Goal: Task Accomplishment & Management: Use online tool/utility

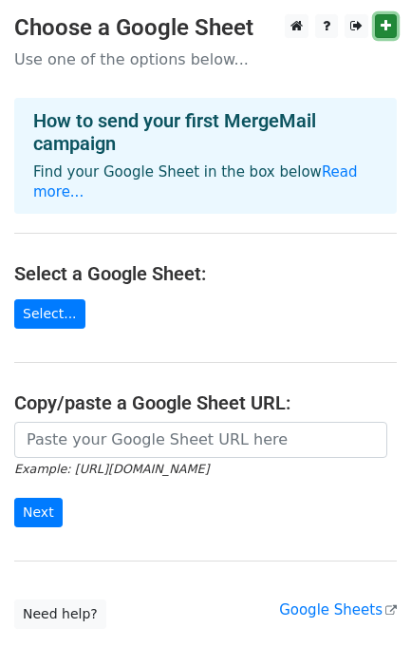
click at [382, 20] on icon at bounding box center [386, 25] width 10 height 13
click at [180, 54] on p "Use one of the options below..." at bounding box center [205, 59] width 383 height 20
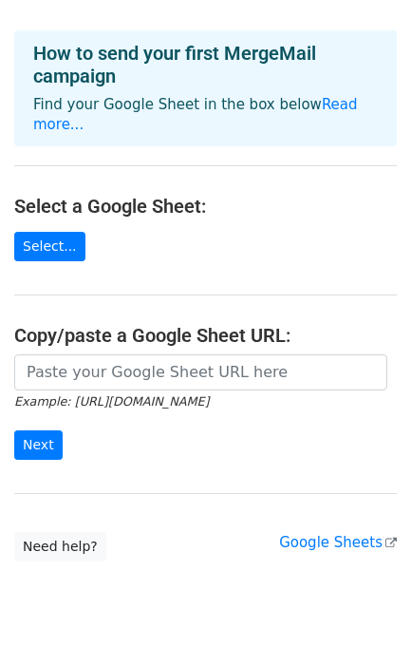
scroll to position [87, 0]
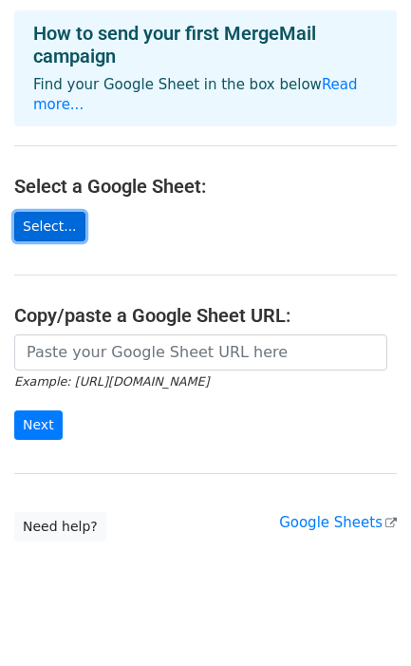
click at [58, 212] on link "Select..." at bounding box center [49, 226] width 71 height 29
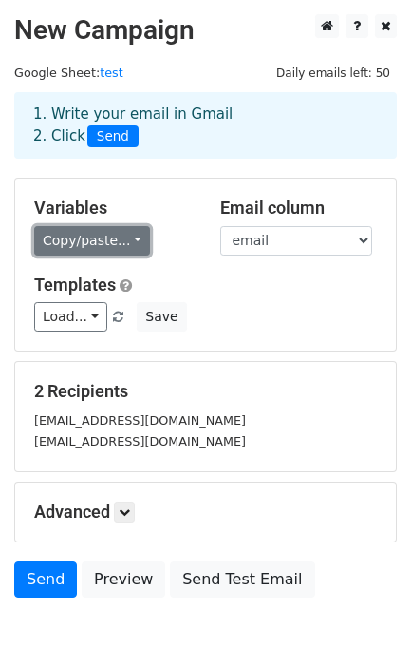
click at [96, 235] on link "Copy/paste..." at bounding box center [92, 240] width 116 height 29
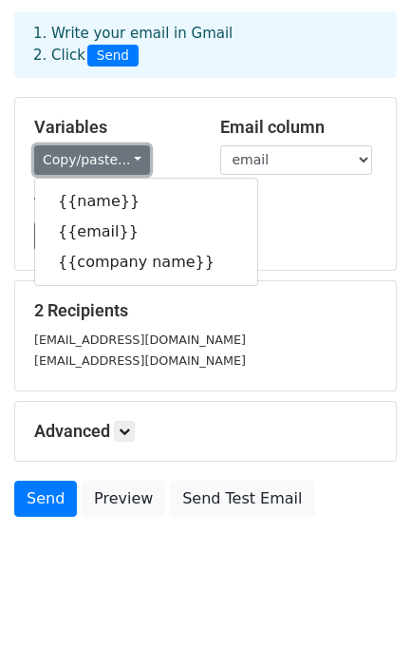
scroll to position [83, 0]
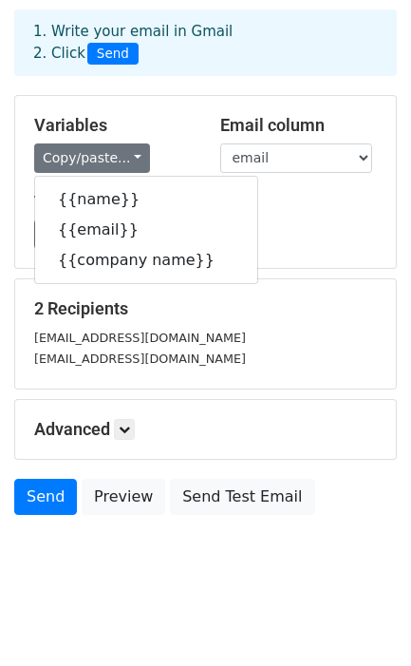
click at [297, 224] on div "Load... No templates saved Save" at bounding box center [205, 233] width 371 height 29
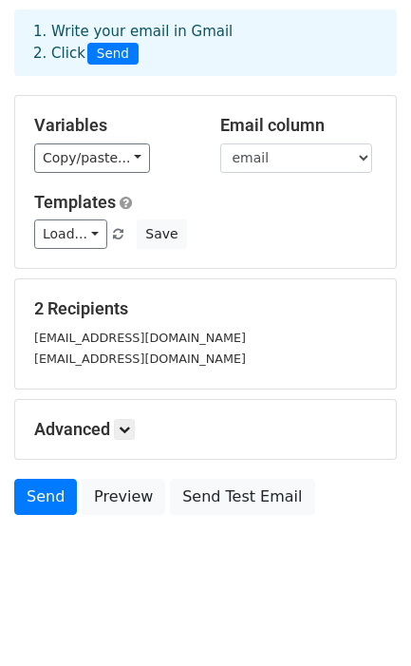
scroll to position [97, 0]
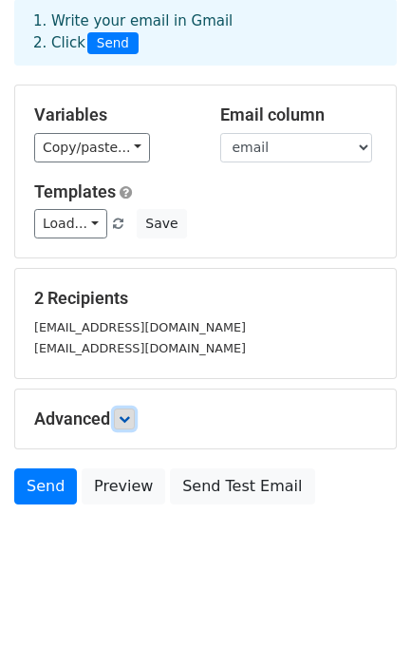
click at [129, 419] on icon at bounding box center [124, 418] width 11 height 11
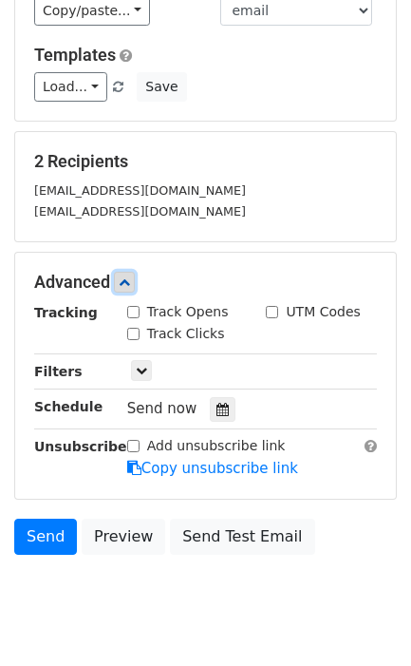
scroll to position [231, 0]
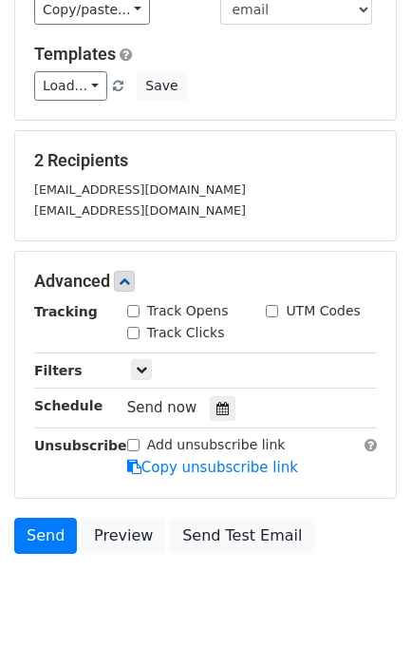
click at [186, 329] on label "Track Clicks" at bounding box center [186, 333] width 78 height 20
click at [140, 329] on input "Track Clicks" at bounding box center [133, 333] width 12 height 12
checkbox input "true"
click at [201, 309] on label "Track Opens" at bounding box center [188, 311] width 82 height 20
click at [140, 309] on input "Track Opens" at bounding box center [133, 311] width 12 height 12
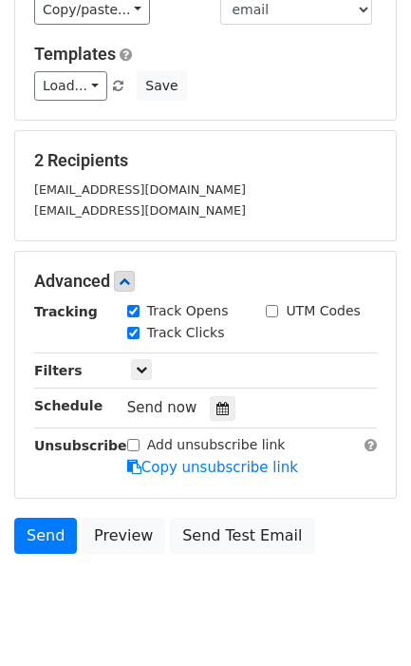
click at [199, 310] on label "Track Opens" at bounding box center [188, 311] width 82 height 20
click at [140, 310] on input "Track Opens" at bounding box center [133, 311] width 12 height 12
checkbox input "false"
click at [206, 330] on label "Track Clicks" at bounding box center [186, 333] width 78 height 20
click at [140, 330] on input "Track Clicks" at bounding box center [133, 333] width 12 height 12
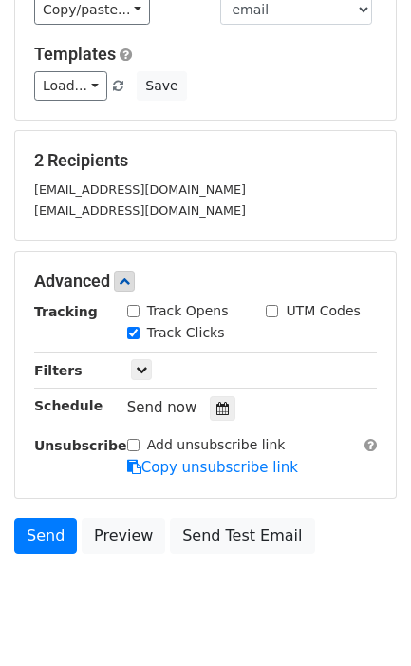
checkbox input "false"
click at [204, 307] on label "Track Opens" at bounding box center [188, 311] width 82 height 20
click at [140, 307] on input "Track Opens" at bounding box center [133, 311] width 12 height 12
checkbox input "true"
click at [210, 334] on label "Track Clicks" at bounding box center [186, 333] width 78 height 20
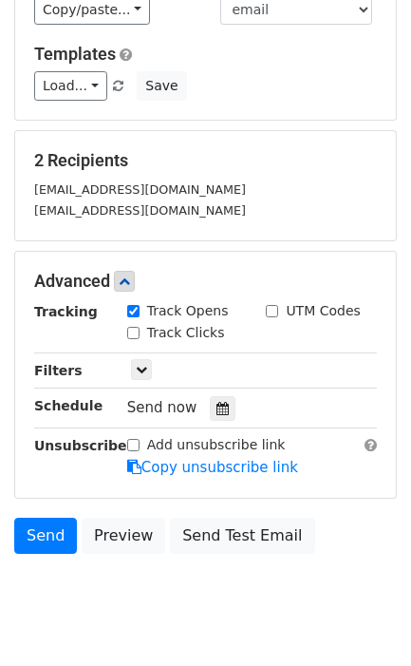
click at [140, 334] on input "Track Clicks" at bounding box center [133, 333] width 12 height 12
checkbox input "true"
click at [340, 309] on label "UTM Codes" at bounding box center [323, 311] width 74 height 20
click at [278, 309] on input "UTM Codes" at bounding box center [272, 311] width 12 height 12
checkbox input "true"
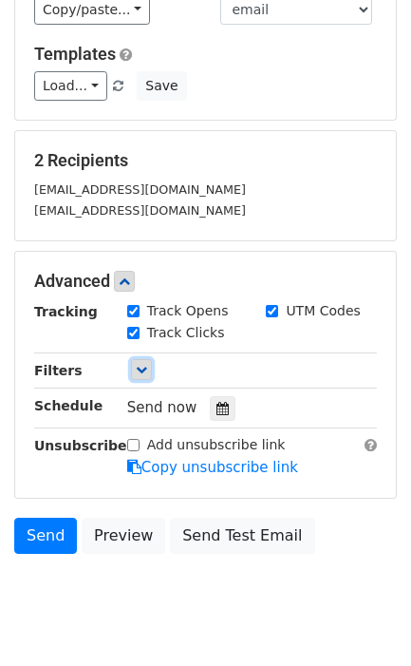
click at [141, 367] on icon at bounding box center [141, 369] width 11 height 11
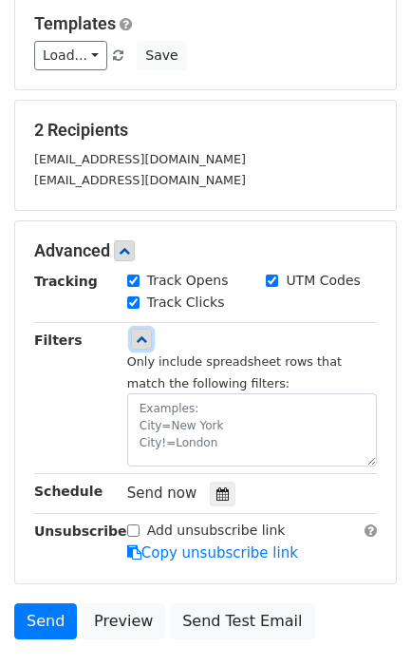
scroll to position [263, 0]
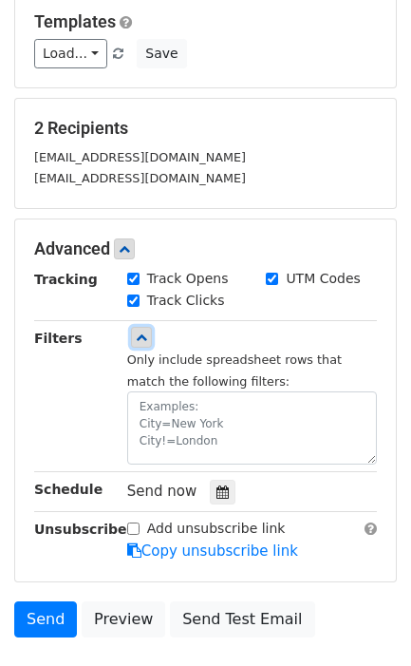
click at [143, 334] on icon at bounding box center [141, 336] width 11 height 11
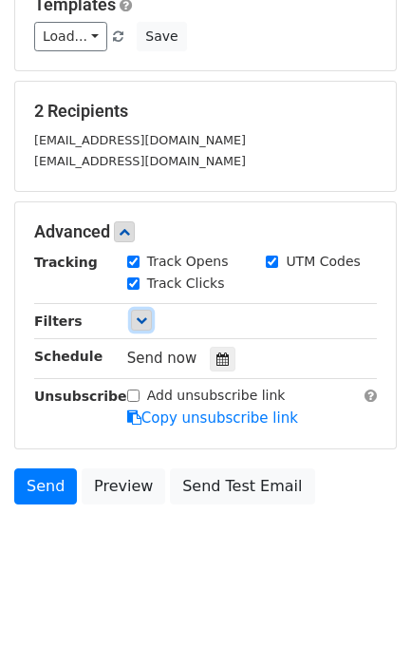
scroll to position [285, 0]
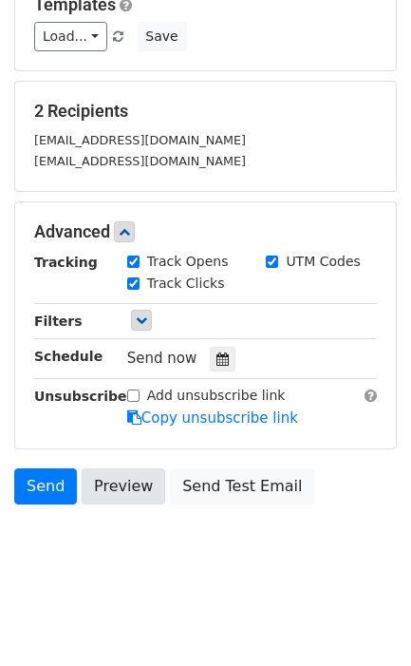
click at [129, 494] on link "Preview" at bounding box center [124, 486] width 84 height 36
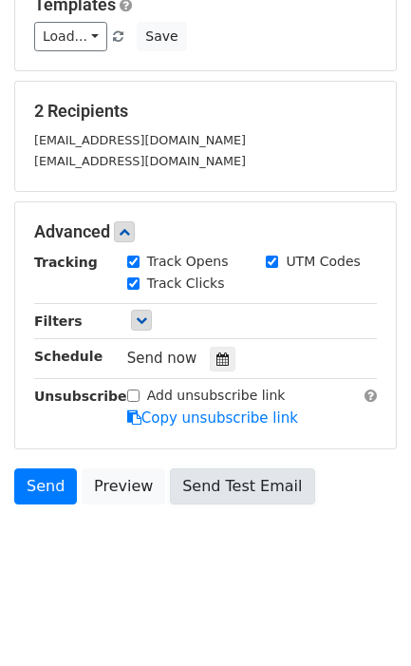
click at [240, 484] on link "Send Test Email" at bounding box center [242, 486] width 144 height 36
click at [225, 490] on link "Send Test Email" at bounding box center [242, 486] width 144 height 36
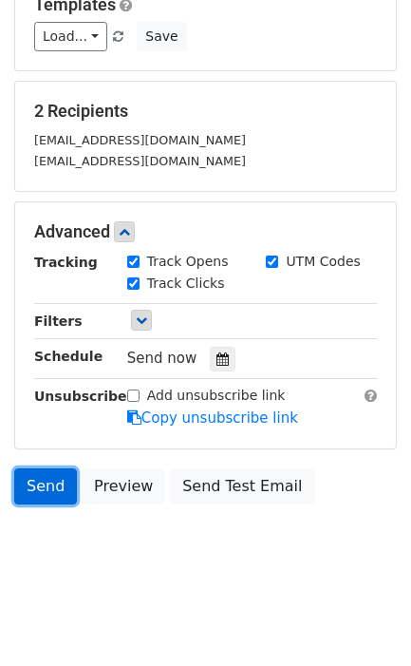
click at [40, 490] on link "Send" at bounding box center [45, 486] width 63 height 36
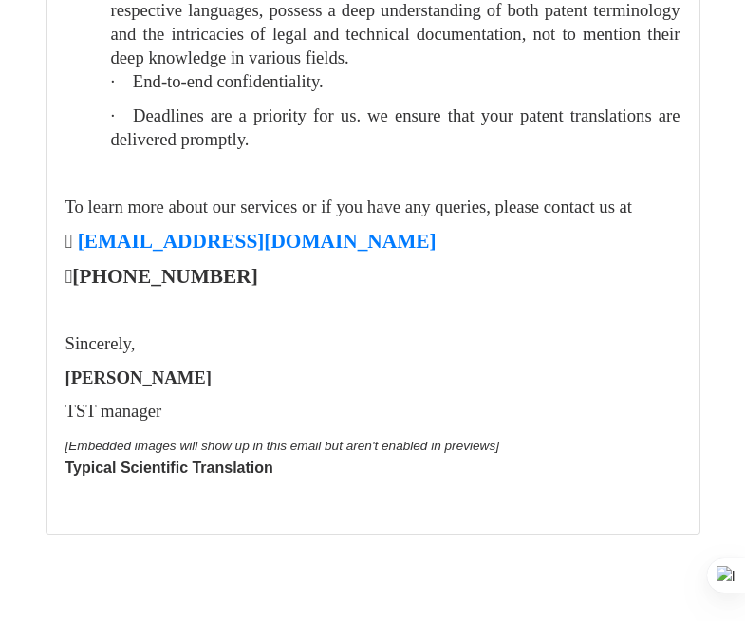
scroll to position [3403, 0]
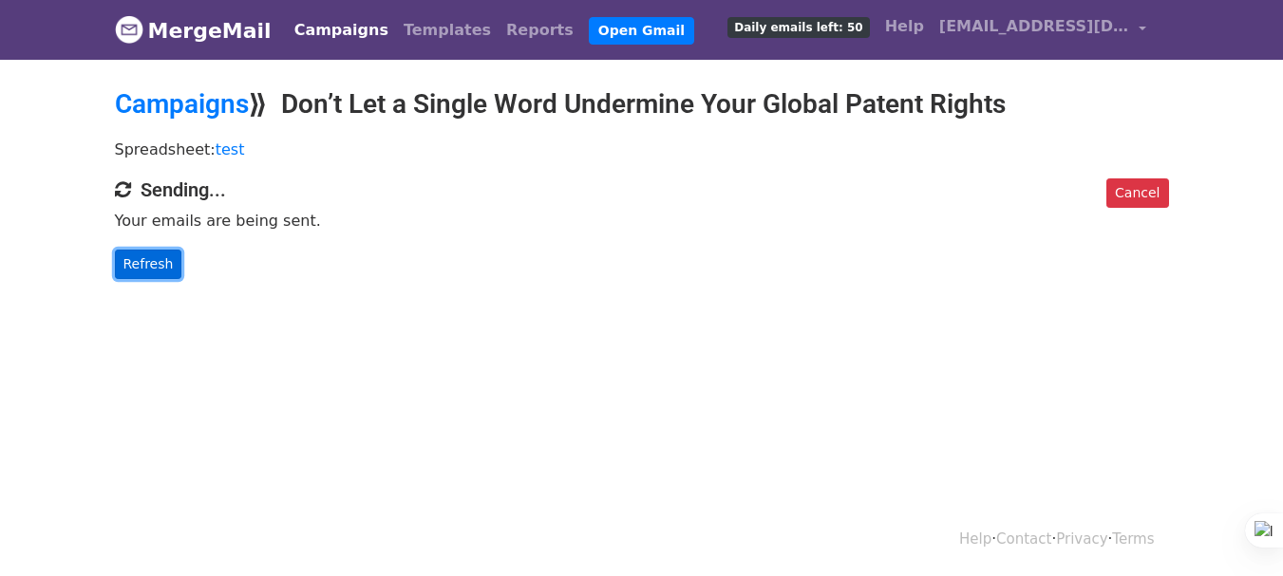
click at [142, 254] on link "Refresh" at bounding box center [148, 264] width 67 height 29
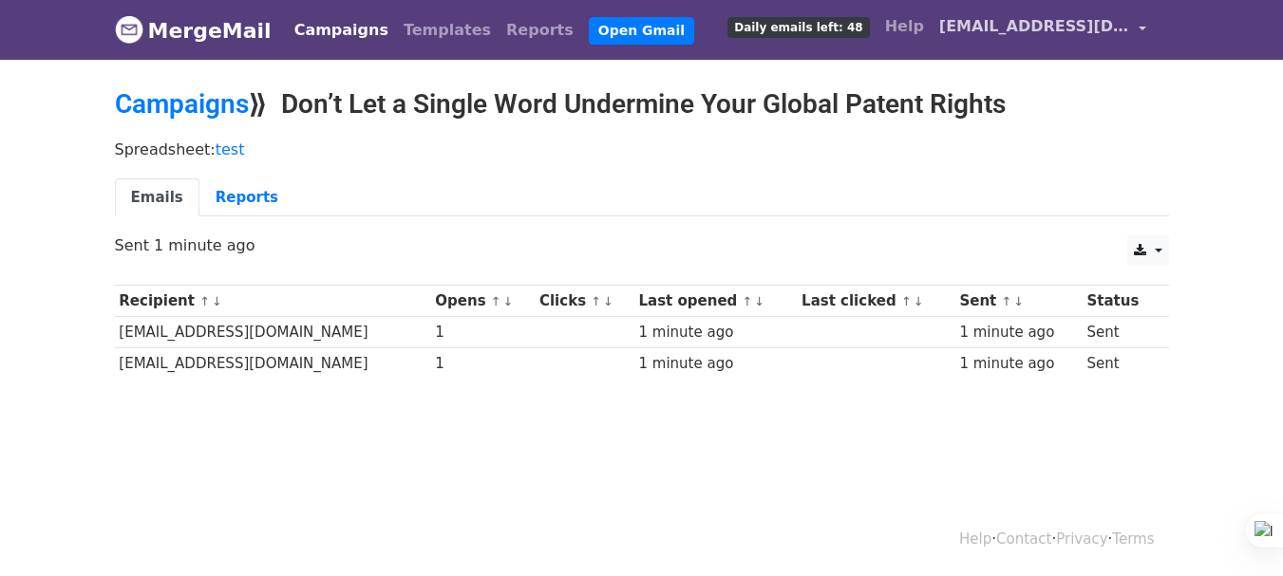
click at [1007, 12] on link "[EMAIL_ADDRESS][DOMAIN_NAME]" at bounding box center [1042, 30] width 222 height 45
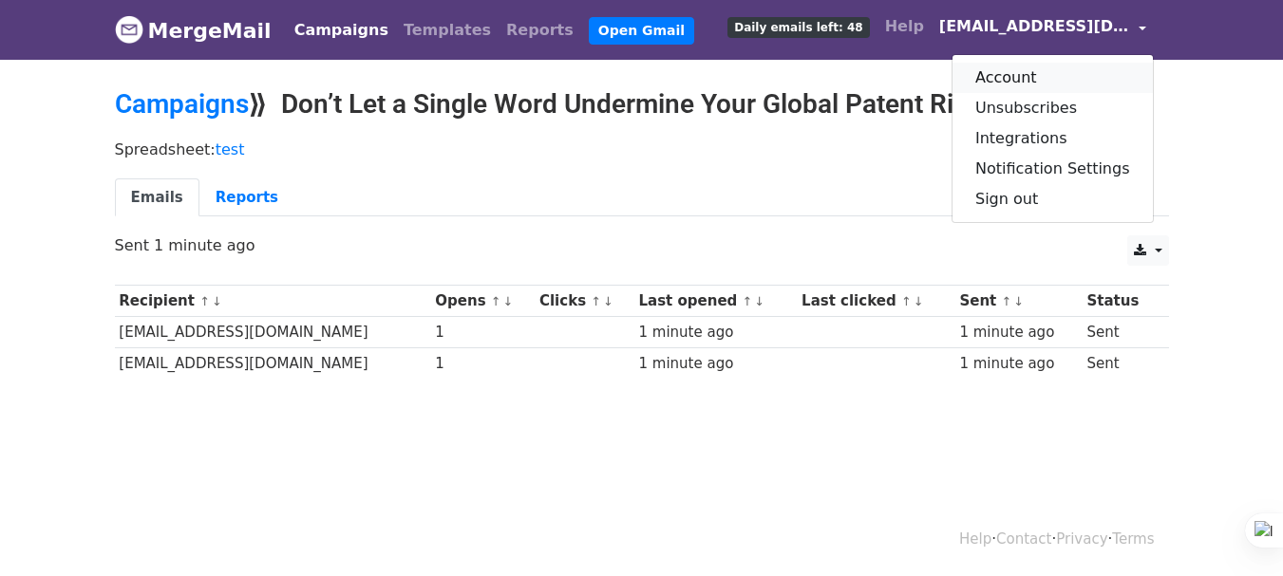
click at [1012, 71] on link "Account" at bounding box center [1052, 78] width 200 height 30
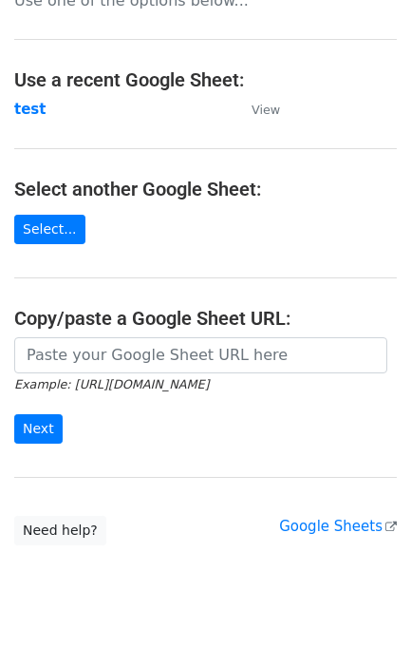
scroll to position [53, 0]
